Goal: Transaction & Acquisition: Subscribe to service/newsletter

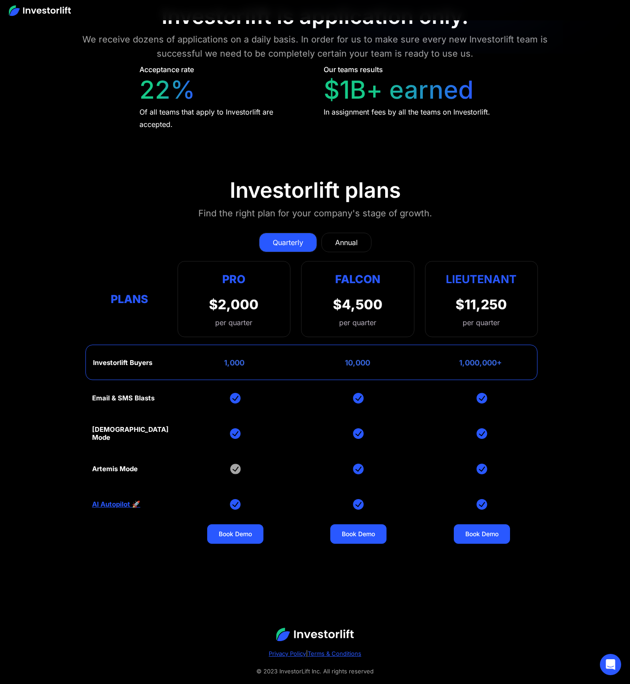
scroll to position [3676, 0]
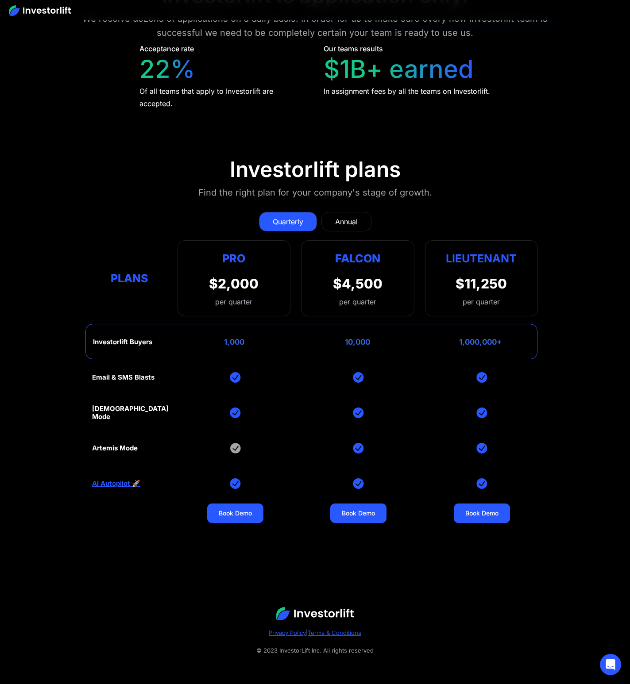
click at [227, 169] on section "Investorlift plans Find the right plan for your company's stage of growth. Quar…" at bounding box center [315, 340] width 630 height 411
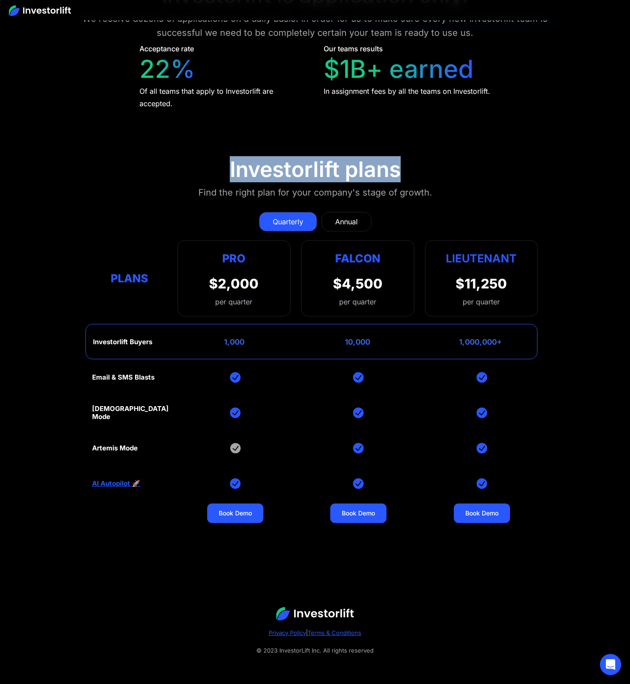
drag, startPoint x: 231, startPoint y: 169, endPoint x: 404, endPoint y: 170, distance: 173.0
click at [404, 170] on section "Investorlift plans Find the right plan for your company's stage of growth. Quar…" at bounding box center [315, 340] width 630 height 411
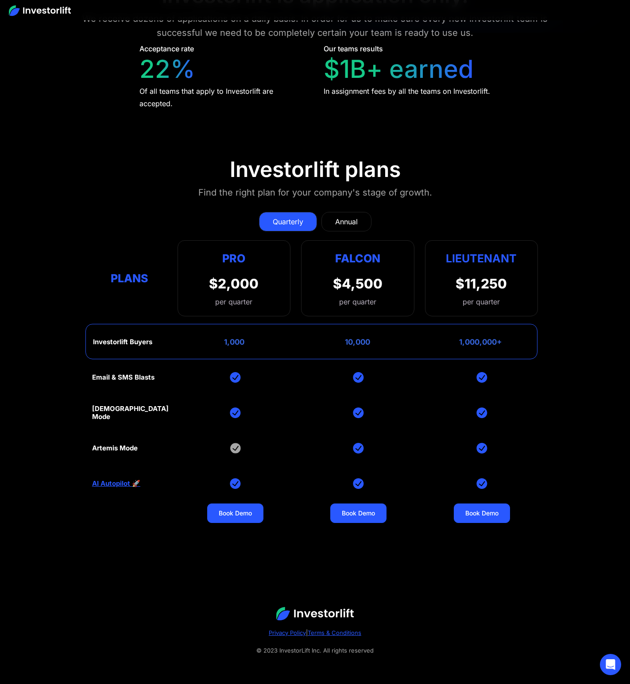
drag, startPoint x: 237, startPoint y: 343, endPoint x: 201, endPoint y: 342, distance: 36.3
click at [201, 342] on div "Investorlift Buyers 1,000 10,000 1,000,000+" at bounding box center [311, 341] width 452 height 35
drag, startPoint x: 93, startPoint y: 341, endPoint x: 66, endPoint y: 341, distance: 26.5
click at [66, 341] on section "Investorlift plans Find the right plan for your company's stage of growth. Quar…" at bounding box center [315, 340] width 630 height 411
drag, startPoint x: 94, startPoint y: 341, endPoint x: 154, endPoint y: 341, distance: 59.7
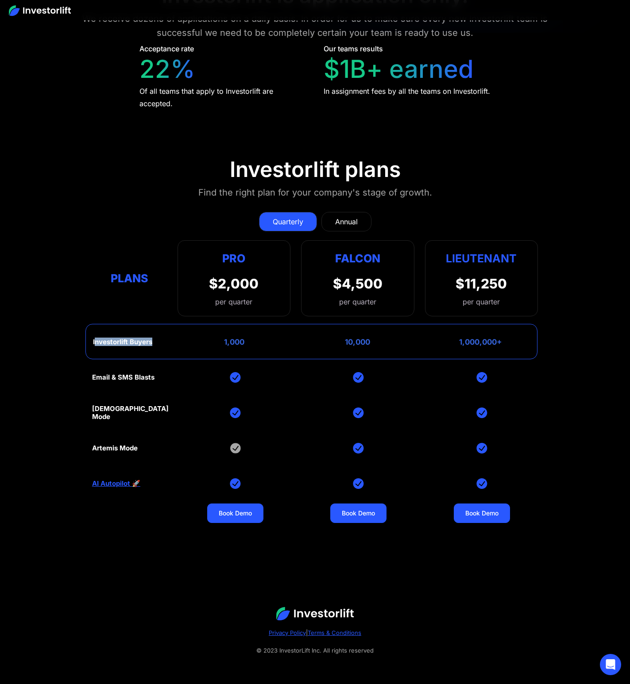
click at [154, 341] on div "Investorlift Buyers 1,000 10,000 1,000,000+" at bounding box center [311, 341] width 452 height 35
click at [156, 340] on div "Investorlift Buyers 1,000 10,000 1,000,000+" at bounding box center [311, 341] width 452 height 35
drag, startPoint x: 158, startPoint y: 342, endPoint x: 84, endPoint y: 342, distance: 73.9
click at [84, 342] on section "Investorlift plans Find the right plan for your company's stage of growth. Quar…" at bounding box center [315, 340] width 630 height 411
drag, startPoint x: 88, startPoint y: 379, endPoint x: 171, endPoint y: 377, distance: 83.6
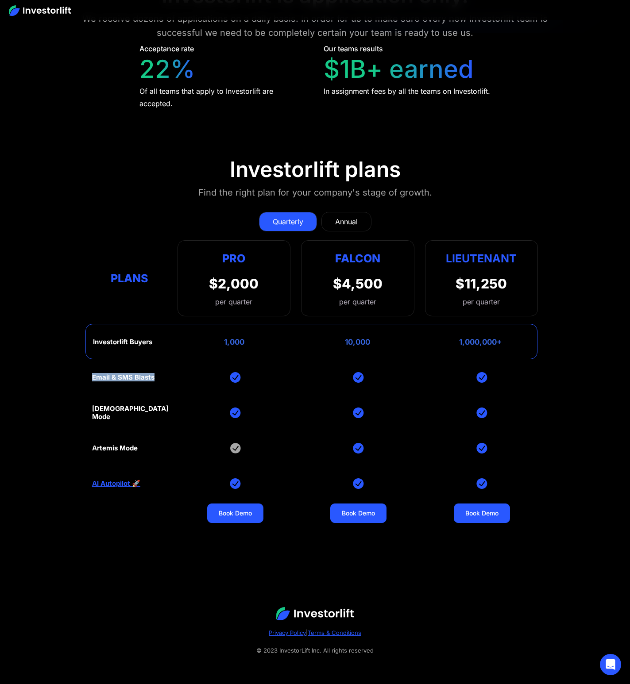
click at [171, 377] on section "Investorlift plans Find the right plan for your company's stage of growth. Quar…" at bounding box center [315, 340] width 630 height 411
click at [277, 426] on div "Email & SMS Blasts God Mode Artemis Mode AI Autopilot 🚀 Book Demo Book Demo Boo…" at bounding box center [315, 448] width 446 height 177
click at [276, 438] on div "Email & SMS Blasts God Mode Artemis Mode AI Autopilot 🚀 Book Demo Book Demo Boo…" at bounding box center [315, 448] width 446 height 177
click at [353, 218] on div "Annual" at bounding box center [346, 221] width 23 height 11
click at [303, 220] on link "Quarterly" at bounding box center [288, 221] width 58 height 19
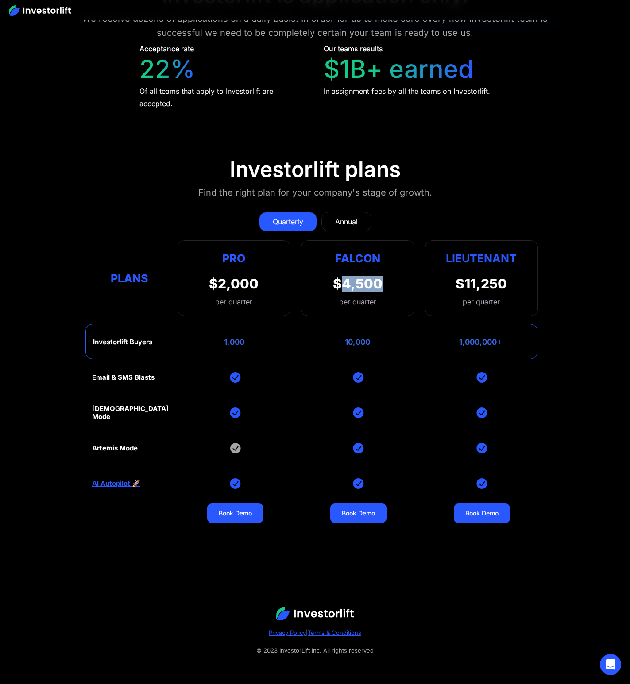
drag, startPoint x: 342, startPoint y: 282, endPoint x: 396, endPoint y: 283, distance: 54.0
click at [396, 283] on div "Falcon $4,500 per quarter" at bounding box center [357, 278] width 113 height 76
drag, startPoint x: 396, startPoint y: 283, endPoint x: 386, endPoint y: 293, distance: 14.1
click at [386, 293] on div "Falcon $4,500 per quarter" at bounding box center [357, 278] width 113 height 76
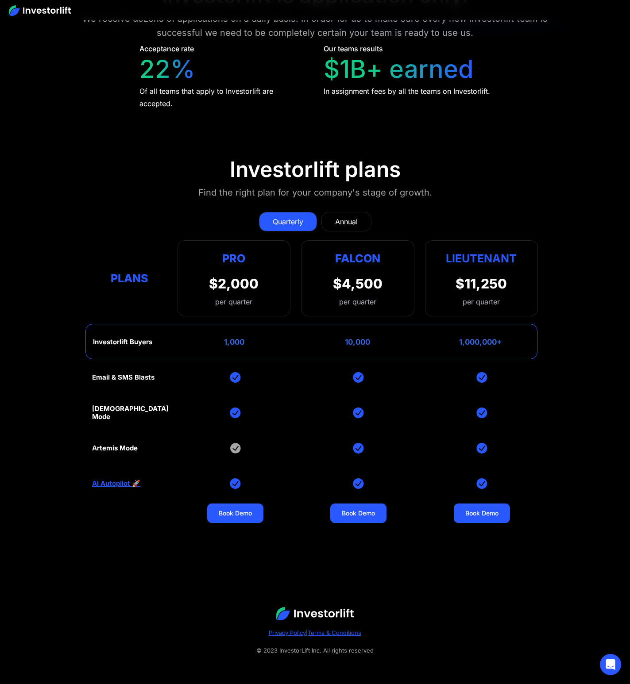
click at [382, 304] on div "Falcon $4,500 per quarter" at bounding box center [357, 278] width 113 height 76
drag, startPoint x: 511, startPoint y: 339, endPoint x: 506, endPoint y: 347, distance: 9.6
click at [506, 347] on div "Investorlift Buyers 1,000 10,000 1,000,000+" at bounding box center [311, 341] width 452 height 35
drag, startPoint x: 509, startPoint y: 345, endPoint x: 514, endPoint y: 346, distance: 5.4
click at [514, 346] on div "Investorlift Buyers 1,000 10,000 1,000,000+" at bounding box center [311, 341] width 452 height 35
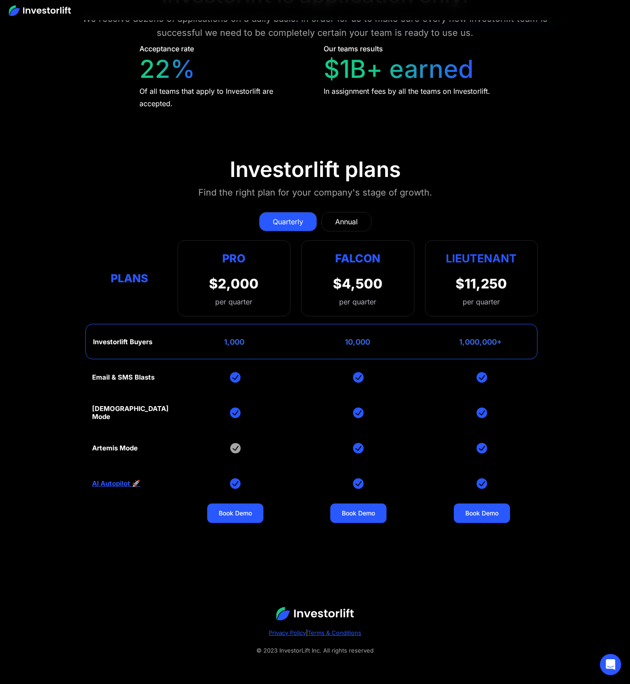
click at [416, 344] on div "Investorlift Buyers 1,000 10,000 1,000,000+" at bounding box center [311, 341] width 452 height 35
drag, startPoint x: 513, startPoint y: 344, endPoint x: 533, endPoint y: 350, distance: 20.7
click at [533, 350] on div "Investorlift Buyers 1,000 10,000 1,000,000+" at bounding box center [311, 341] width 452 height 35
